Goal: Find specific fact: Find specific fact

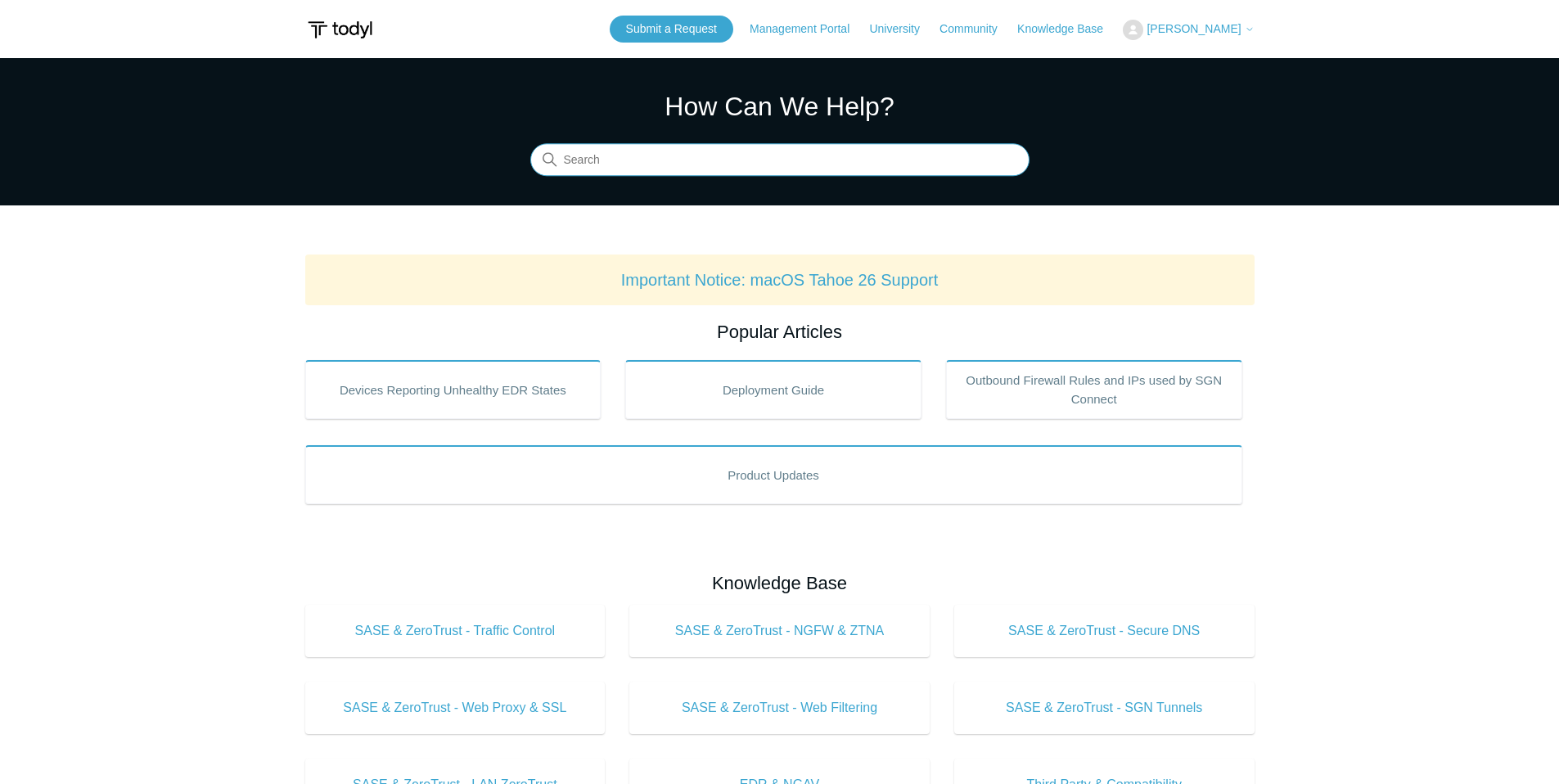
click at [693, 161] on input "Search" at bounding box center [780, 160] width 499 height 32
type input "POP address"
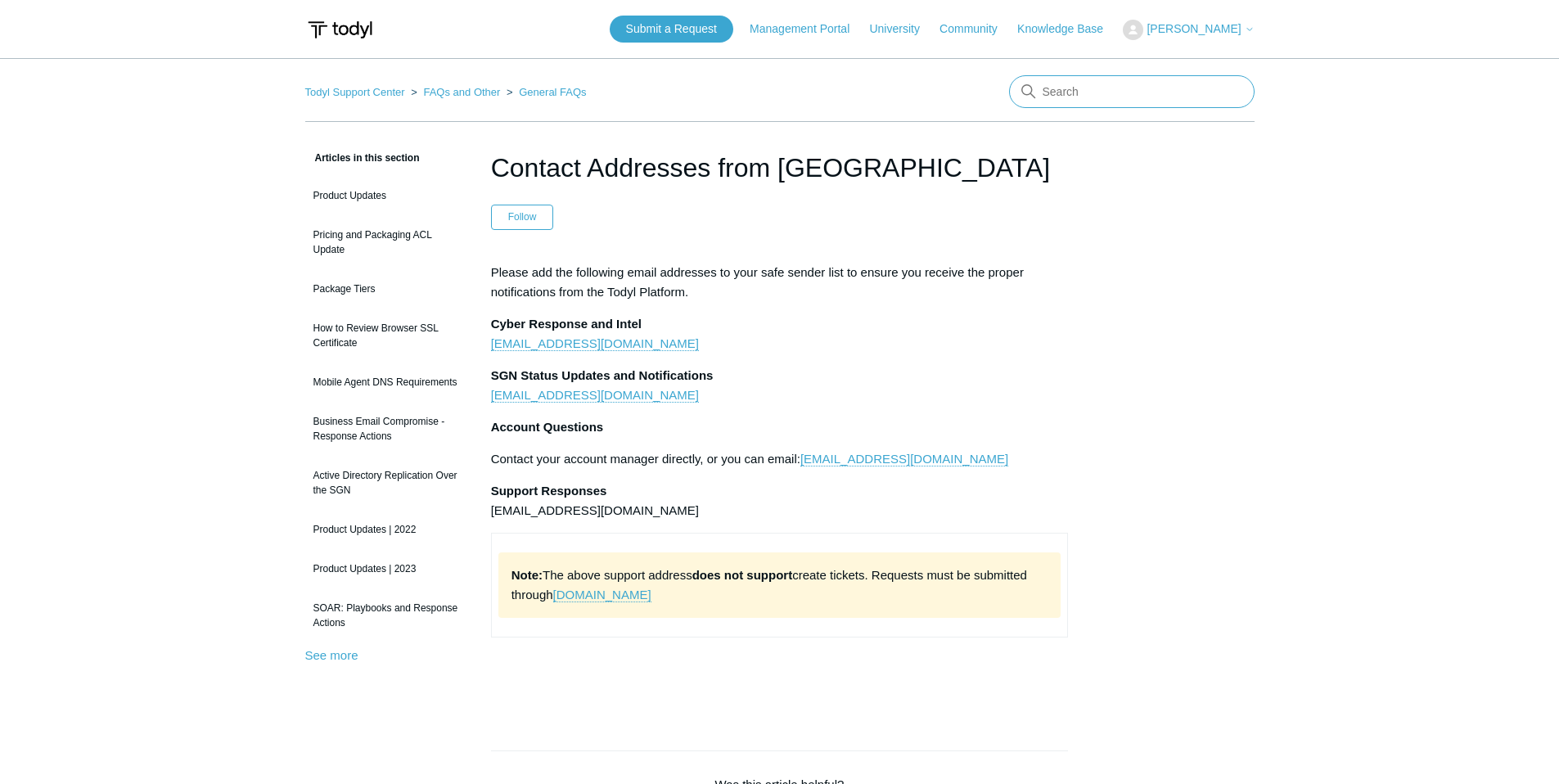
click at [1073, 103] on input "Search" at bounding box center [1131, 91] width 245 height 32
type input "firewall address"
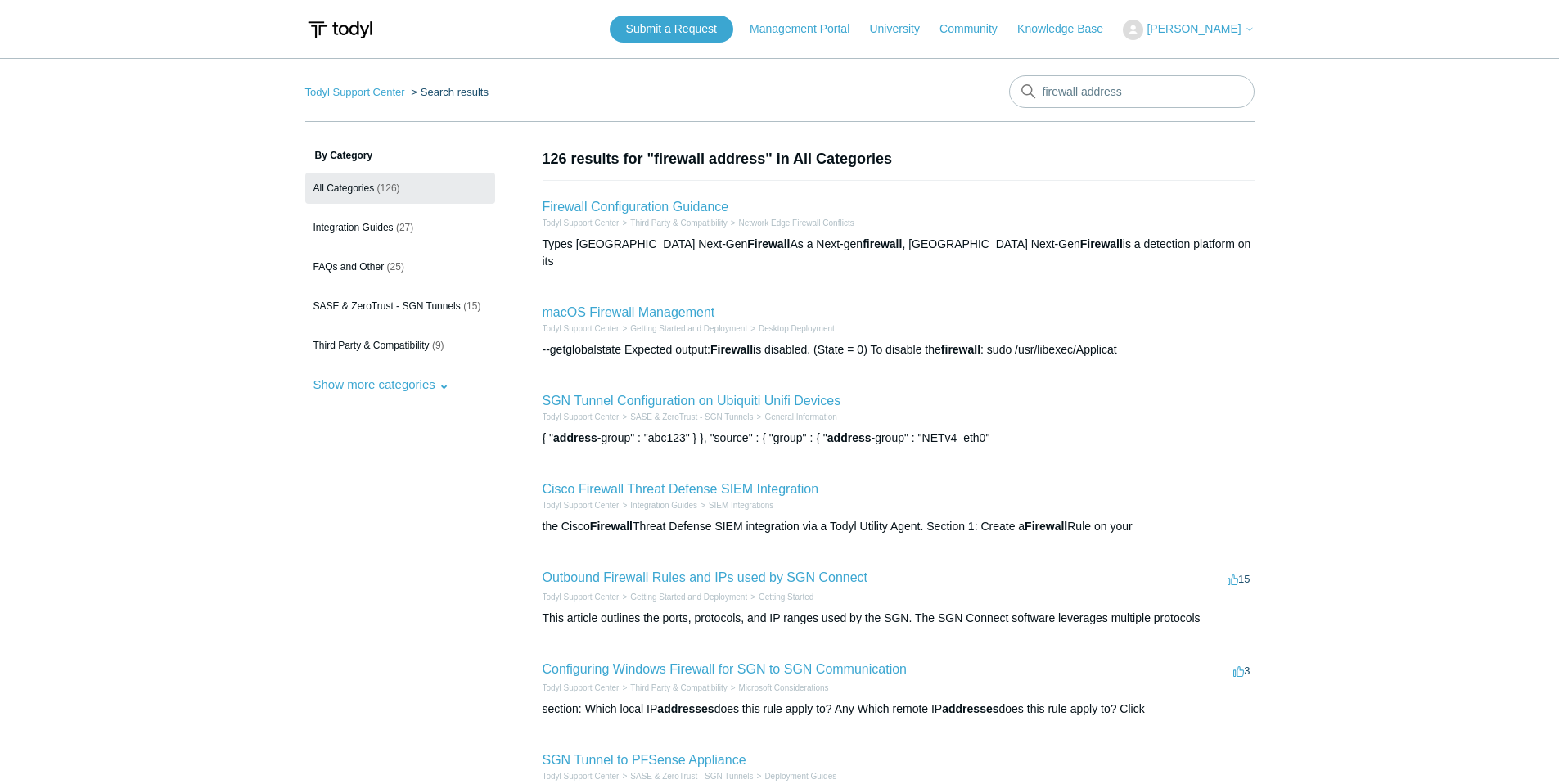
click at [363, 93] on link "Todyl Support Center" at bounding box center [355, 92] width 100 height 12
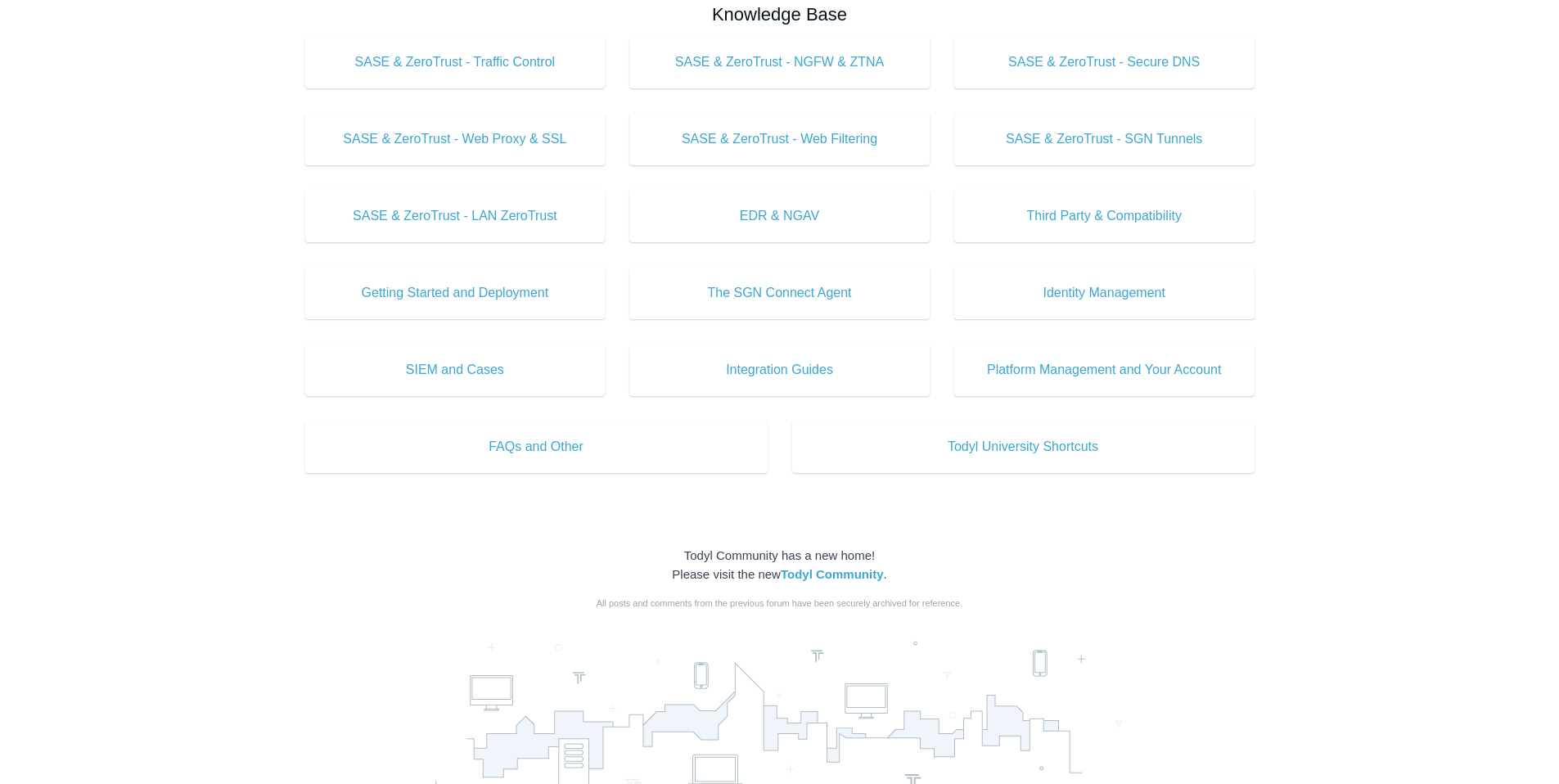
scroll to position [555, 0]
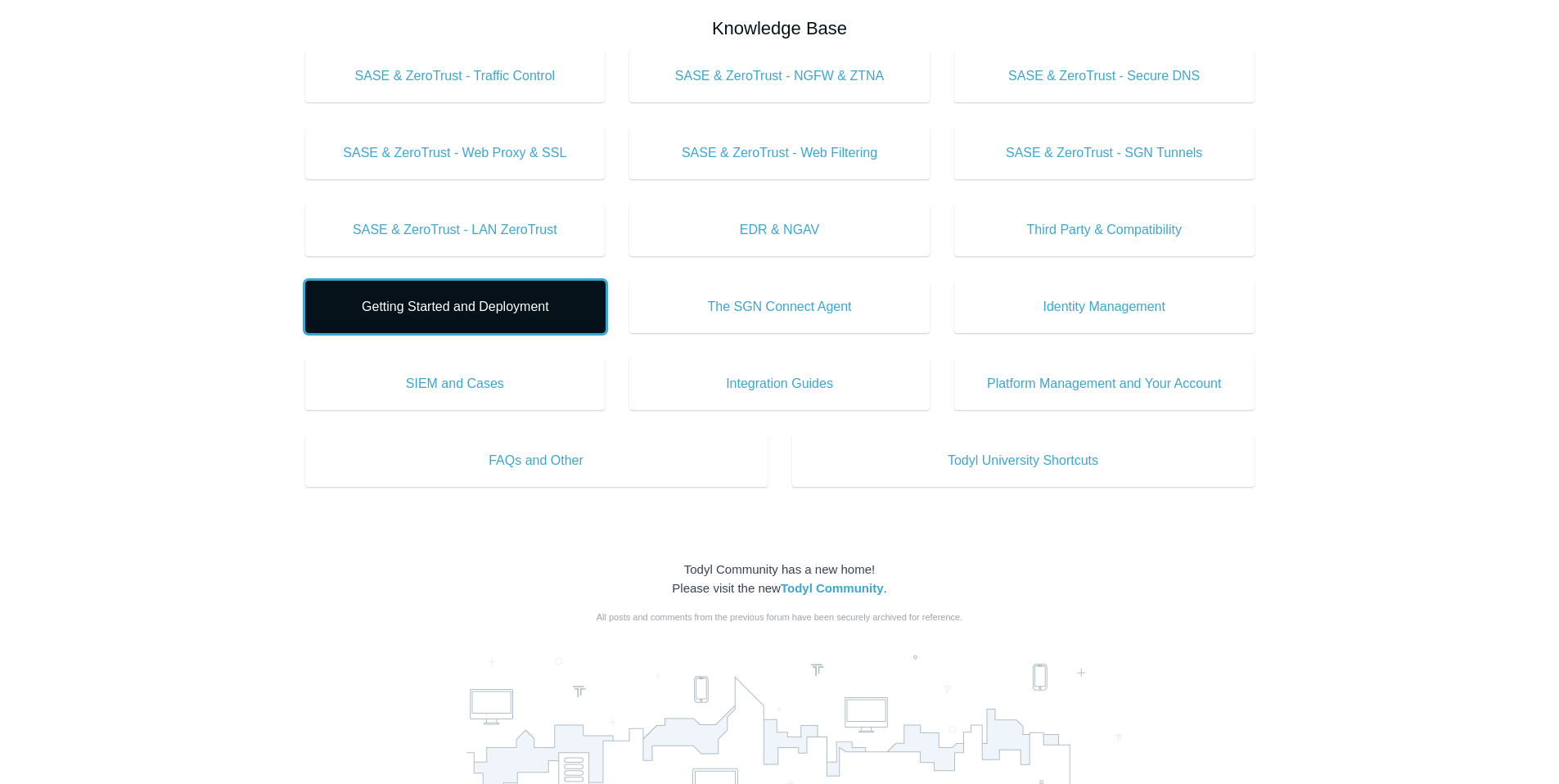
click at [474, 315] on span "Getting Started and Deployment" at bounding box center [455, 306] width 251 height 19
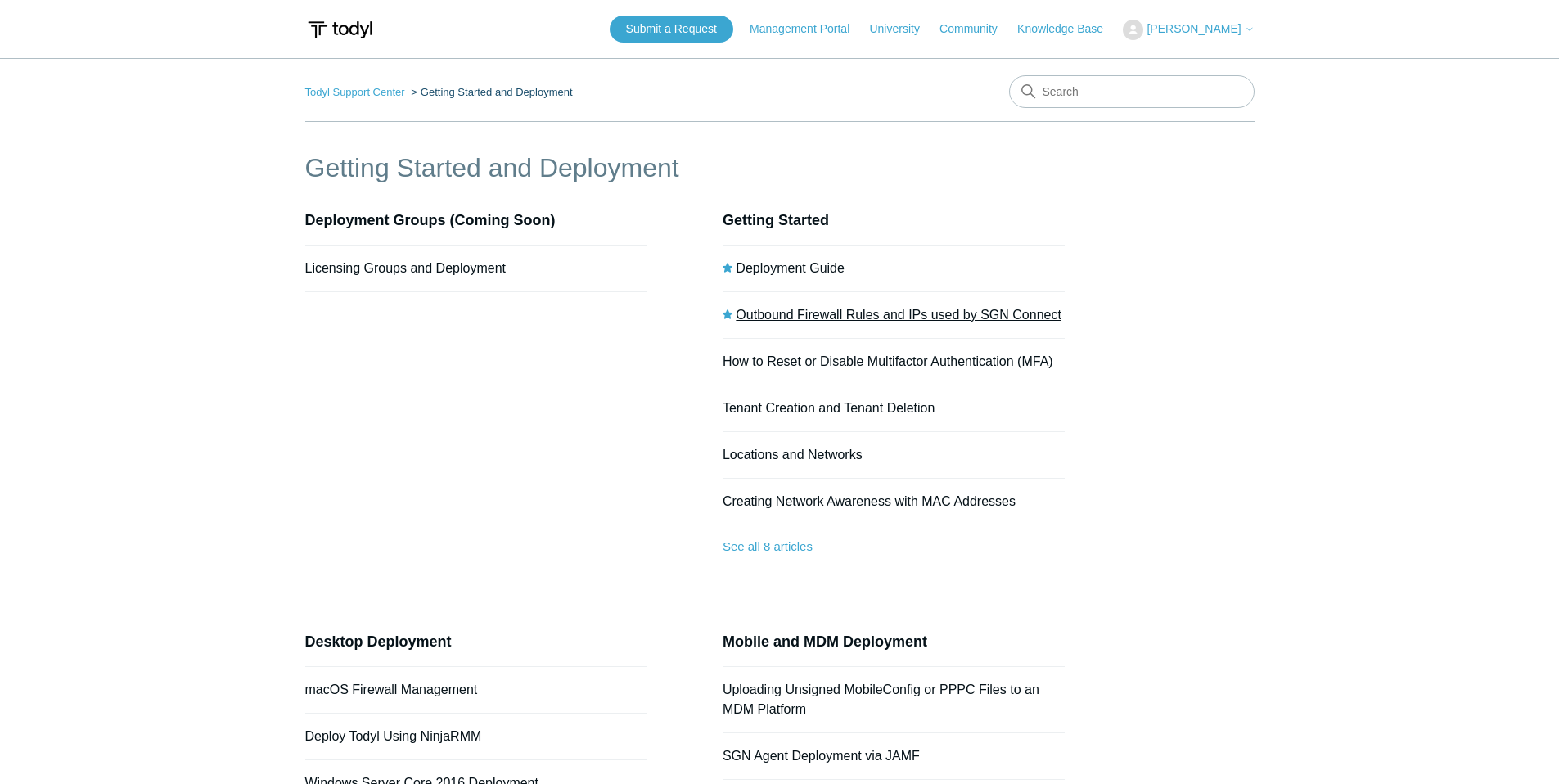
click at [889, 318] on link "Outbound Firewall Rules and IPs used by SGN Connect" at bounding box center [898, 314] width 326 height 14
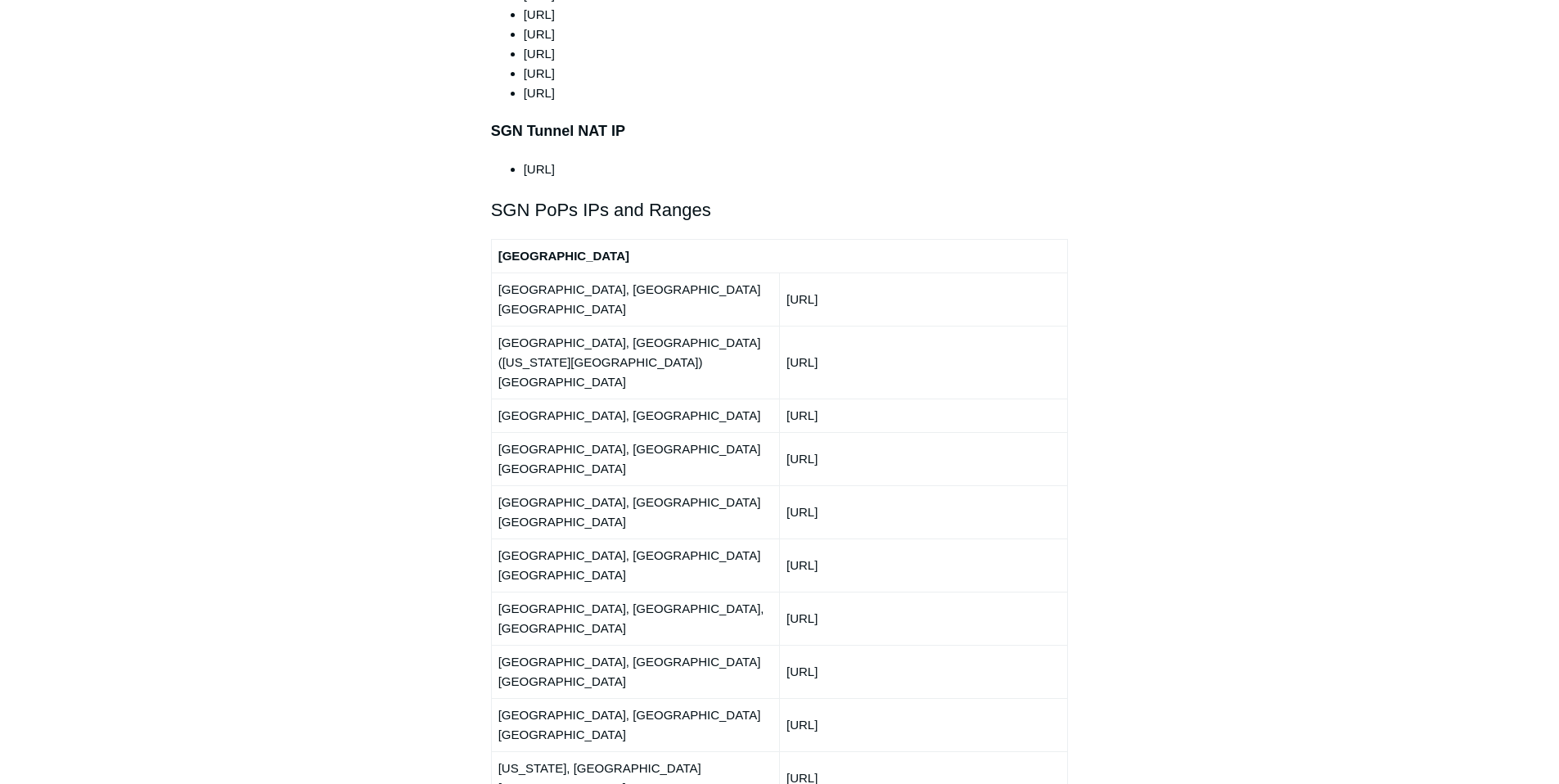
scroll to position [1828, 0]
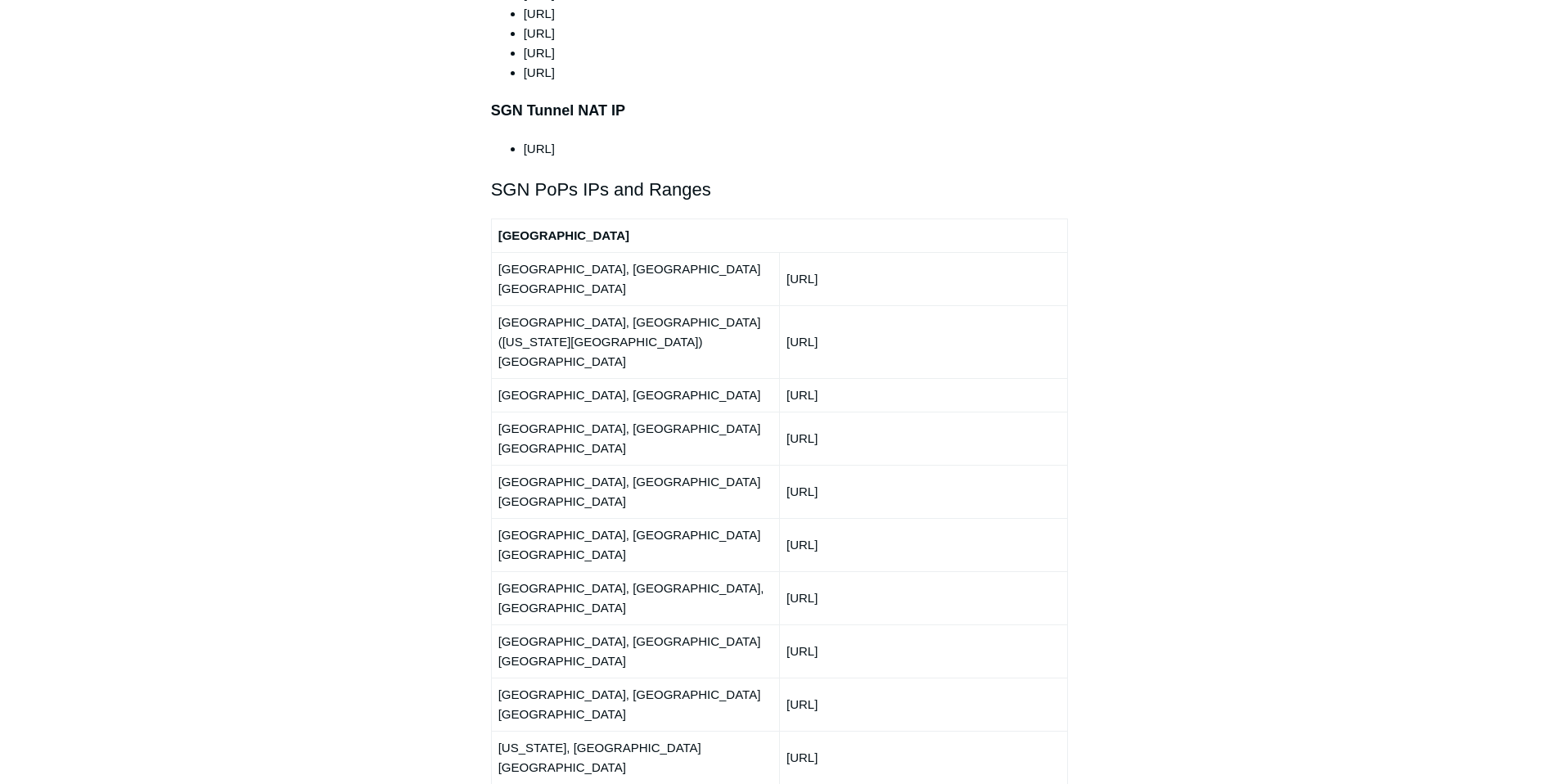
drag, startPoint x: 790, startPoint y: 521, endPoint x: 868, endPoint y: 521, distance: 78.0
click at [868, 730] on td "150.252.243.0/24" at bounding box center [922, 756] width 288 height 53
drag, startPoint x: 786, startPoint y: 521, endPoint x: 866, endPoint y: 521, distance: 80.0
click at [866, 730] on td "150.252.243.0/24" at bounding box center [922, 756] width 288 height 53
copy td "150.252.243.0"
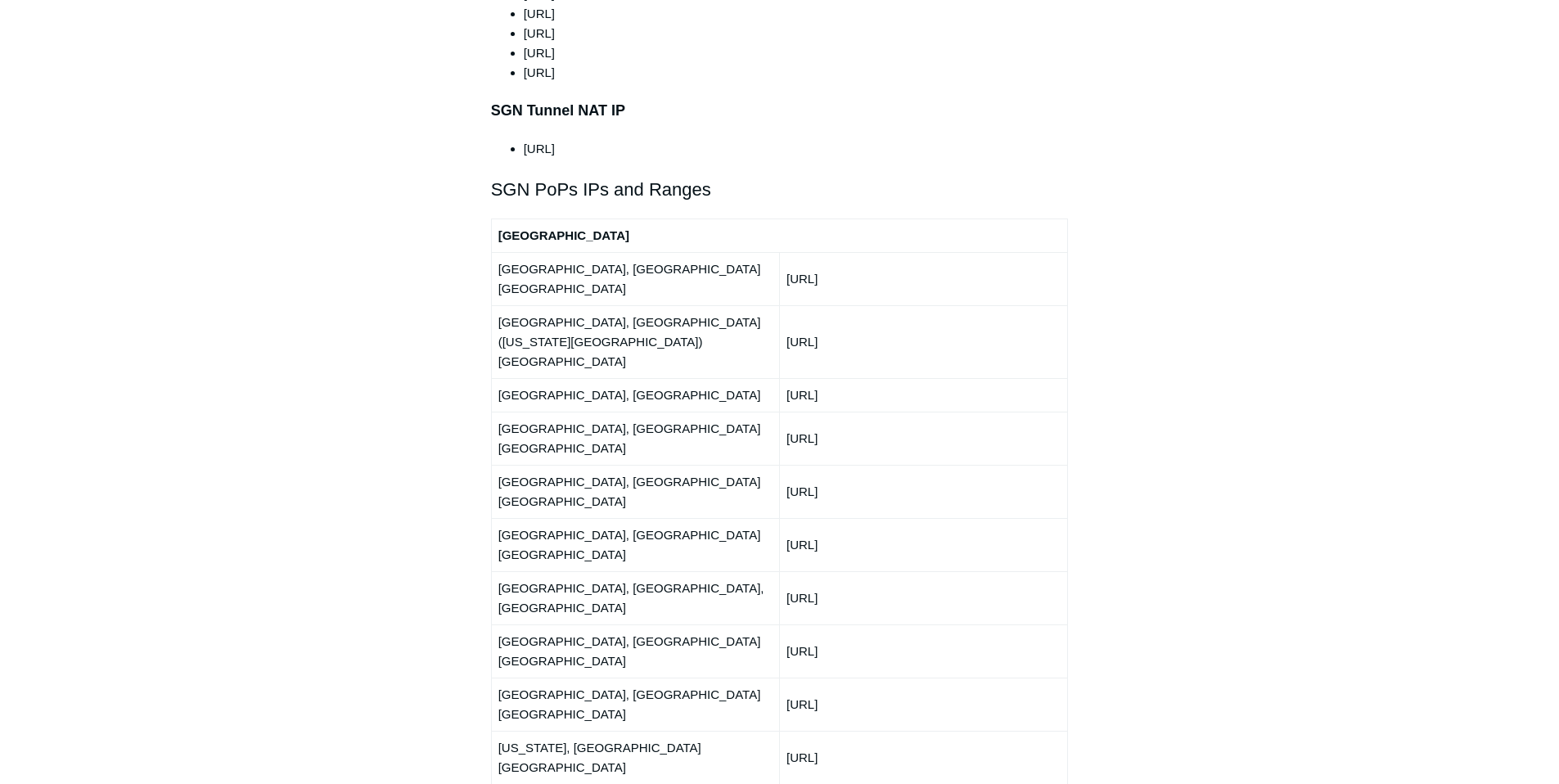
drag, startPoint x: 784, startPoint y: 286, endPoint x: 858, endPoint y: 292, distance: 74.2
click at [858, 378] on td "66.198.229.0/24" at bounding box center [922, 394] width 288 height 33
copy td "66.198.229.0"
